Goal: Navigation & Orientation: Find specific page/section

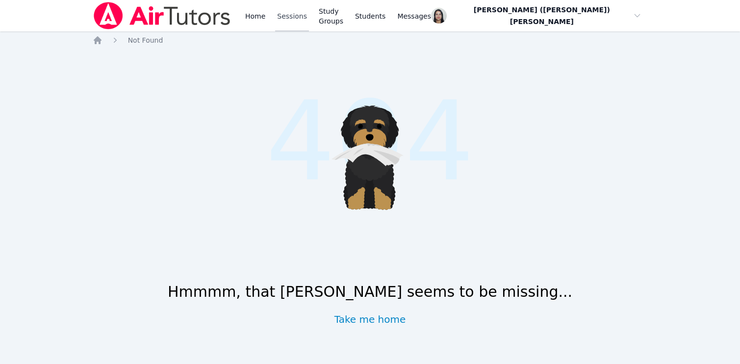
click at [291, 11] on link "Sessions" at bounding box center [292, 15] width 34 height 31
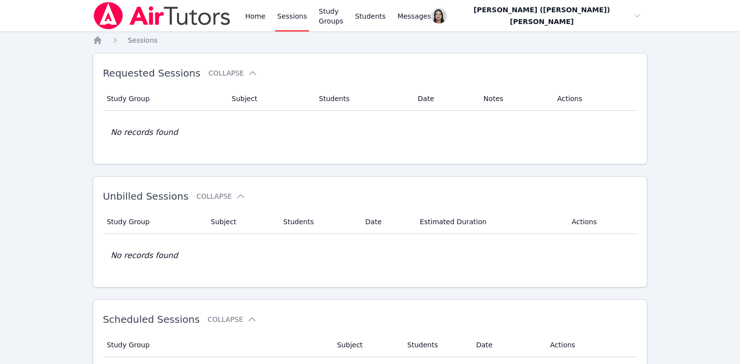
click at [241, 18] on div "Home Sessions Study Groups Students Messages" at bounding box center [253, 15] width 321 height 31
click at [250, 13] on link "Home" at bounding box center [255, 15] width 24 height 31
